Goal: Task Accomplishment & Management: Use online tool/utility

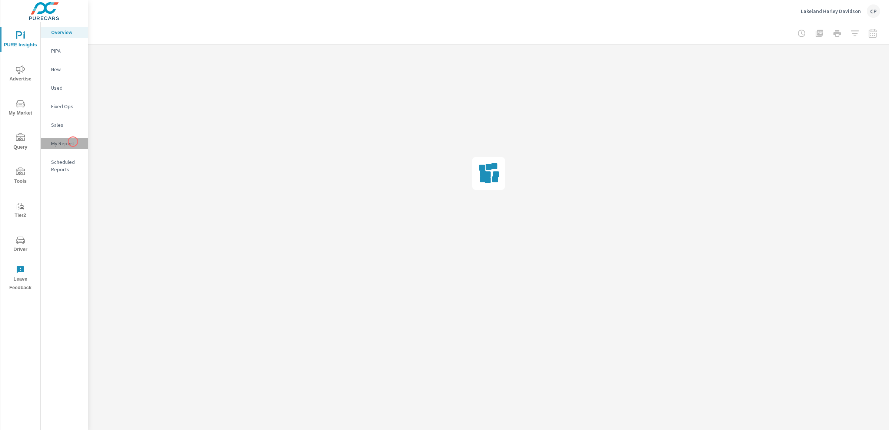
click at [73, 142] on p "My Report" at bounding box center [66, 143] width 31 height 7
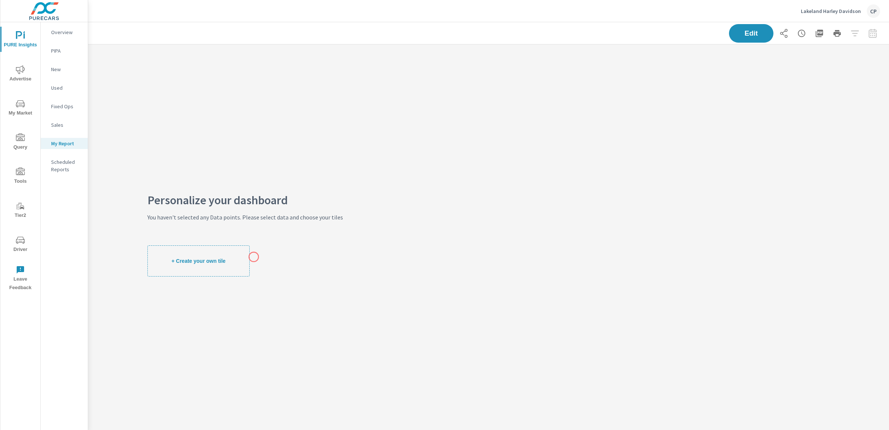
click at [239, 253] on button "+ Create your own tile" at bounding box center [198, 260] width 102 height 31
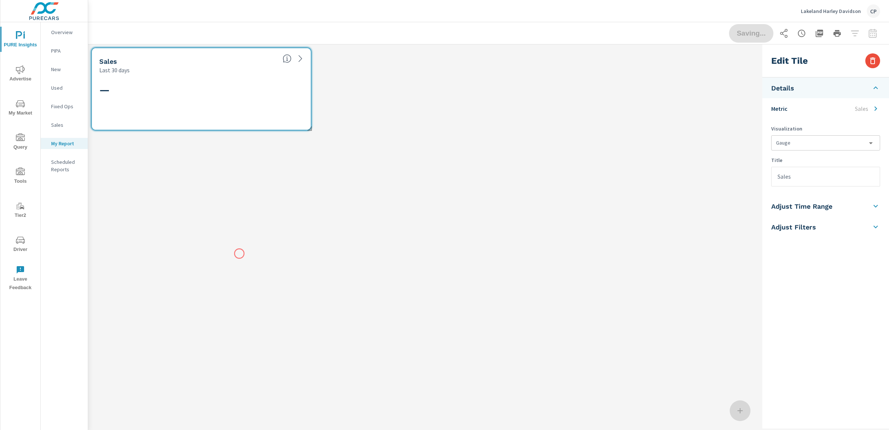
scroll to position [103, 686]
click at [28, 105] on span "My Market" at bounding box center [21, 108] width 36 height 18
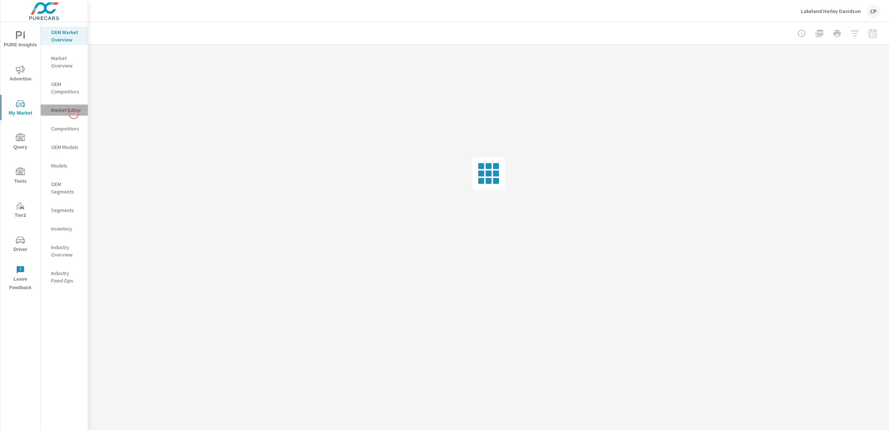
click at [74, 114] on div "Market Editor" at bounding box center [64, 109] width 47 height 11
